Goal: Use online tool/utility

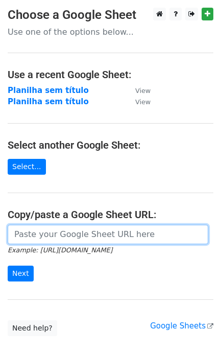
click at [87, 231] on input "url" at bounding box center [108, 234] width 201 height 19
paste input "[URL][DOMAIN_NAME]"
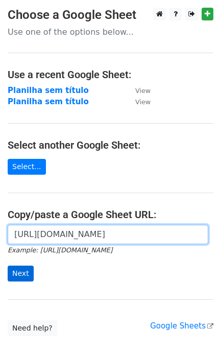
scroll to position [0, 225]
type input "[URL][DOMAIN_NAME]"
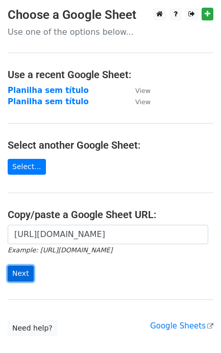
click at [24, 271] on input "Next" at bounding box center [21, 274] width 26 height 16
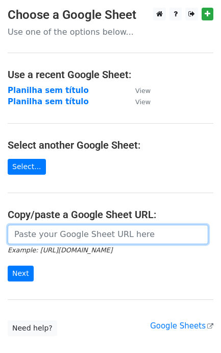
click at [39, 234] on input "url" at bounding box center [108, 234] width 201 height 19
paste input "https://docs.google.com/spreadsheets/d/11dGfEbGc57YceTrmeJPNe1kg2RUhHsyv8kR8EpL…"
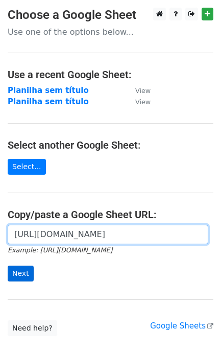
type input "https://docs.google.com/spreadsheets/d/11dGfEbGc57YceTrmeJPNe1kg2RUhHsyv8kR8EpL…"
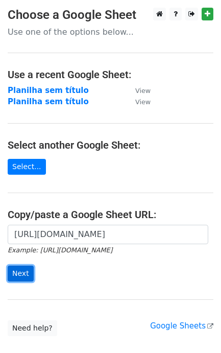
click at [23, 280] on input "Next" at bounding box center [21, 274] width 26 height 16
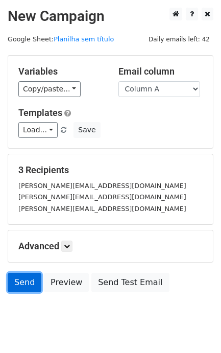
click at [23, 290] on link "Send" at bounding box center [25, 282] width 34 height 19
